Goal: Check status: Check status

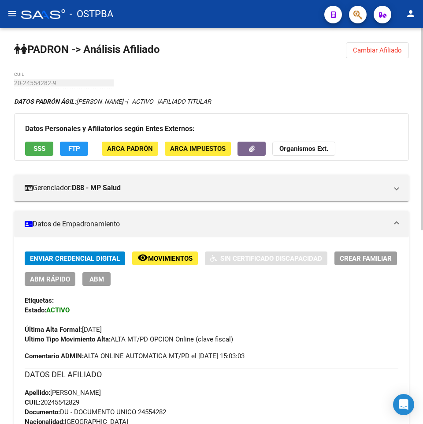
click at [374, 45] on button "Cambiar Afiliado" at bounding box center [377, 50] width 63 height 16
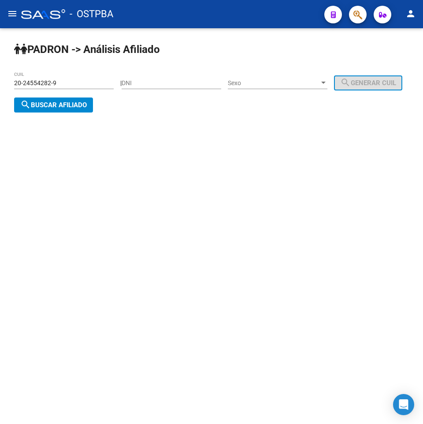
drag, startPoint x: 97, startPoint y: 78, endPoint x: -121, endPoint y: 86, distance: 217.5
click at [0, 86] on html "menu - OSTPBA person Firma Express Inicio Instructivos Contacto OS Liquidación …" at bounding box center [211, 212] width 423 height 424
click at [78, 76] on div "20-24554282-9 CUIL" at bounding box center [64, 80] width 100 height 18
drag, startPoint x: 74, startPoint y: 83, endPoint x: -204, endPoint y: 82, distance: 277.7
click at [0, 82] on html "menu - OSTPBA person Firma Express Inicio Instructivos Contacto OS Liquidación …" at bounding box center [211, 212] width 423 height 424
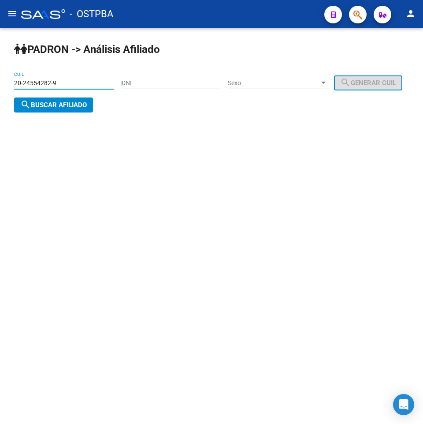
paste input "04158486-7"
type input "20-04158486-7"
click at [87, 102] on span "search Buscar afiliado" at bounding box center [53, 105] width 67 height 8
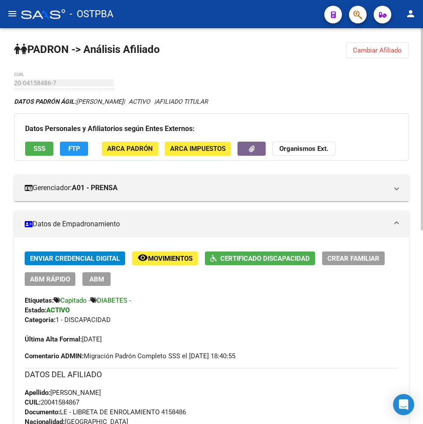
click at [45, 148] on button "SSS" at bounding box center [39, 149] width 28 height 14
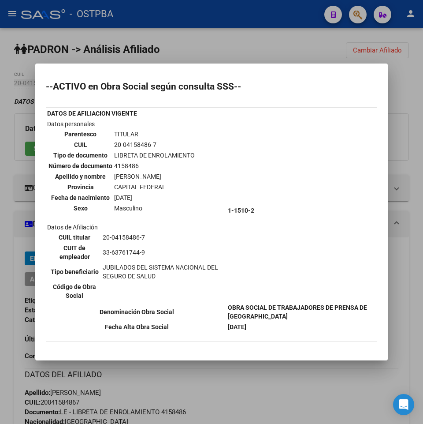
click at [274, 380] on div at bounding box center [211, 212] width 423 height 424
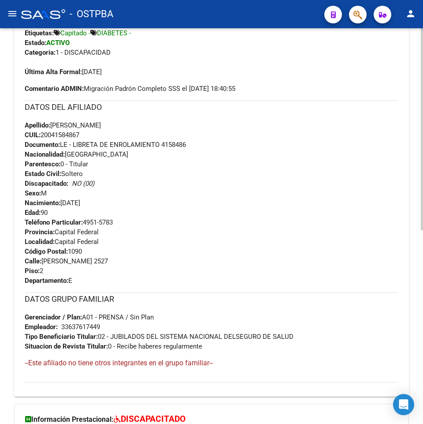
scroll to position [380, 0]
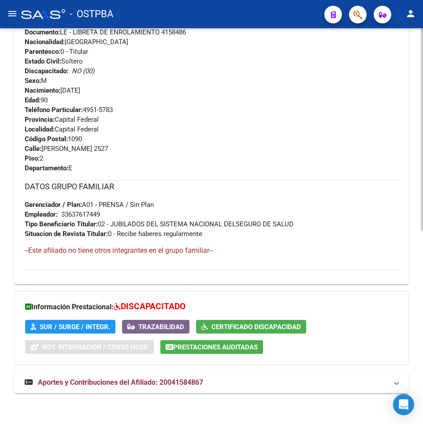
click at [203, 384] on span "Aportes y Contribuciones del Afiliado: 20041584867" at bounding box center [120, 382] width 165 height 8
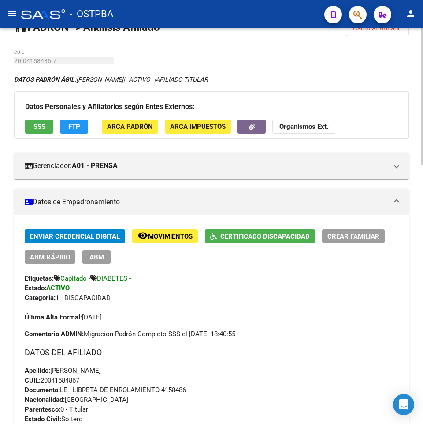
scroll to position [17, 0]
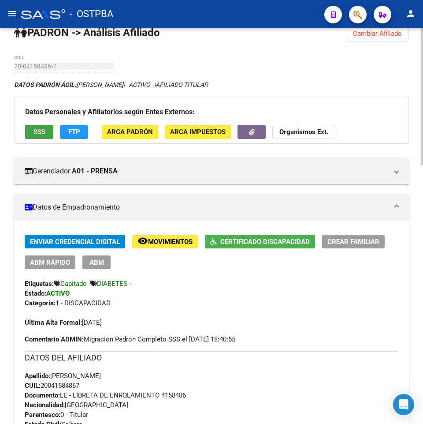
click at [42, 127] on button "SSS" at bounding box center [39, 132] width 28 height 14
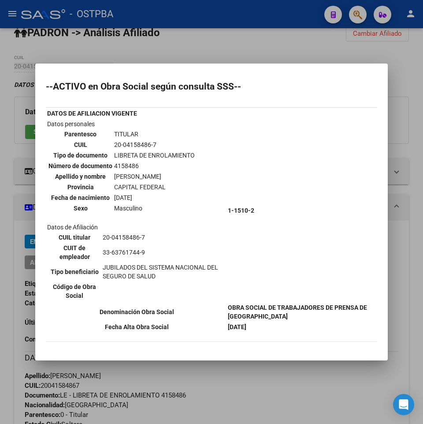
scroll to position [1, 0]
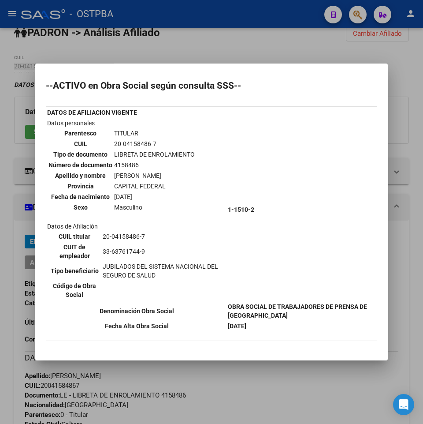
click at [217, 387] on div at bounding box center [211, 212] width 423 height 424
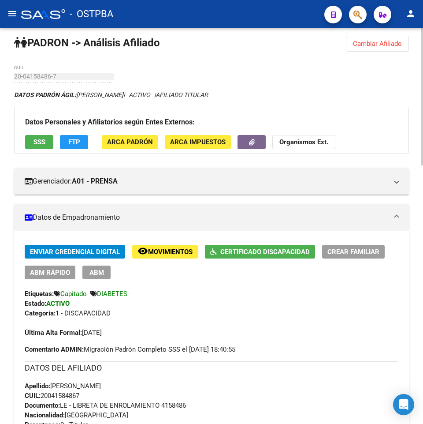
scroll to position [0, 0]
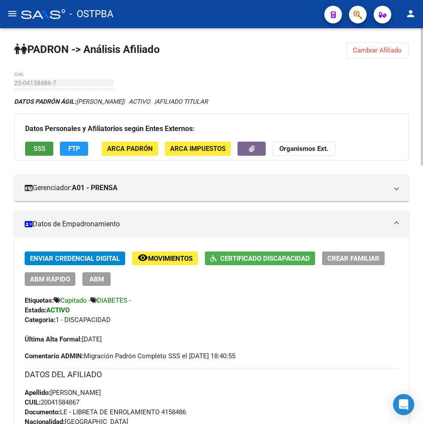
click at [43, 154] on button "SSS" at bounding box center [39, 149] width 28 height 14
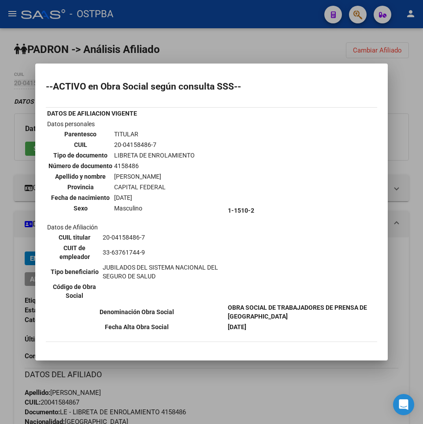
click at [152, 375] on div at bounding box center [211, 212] width 423 height 424
